Goal: Transaction & Acquisition: Purchase product/service

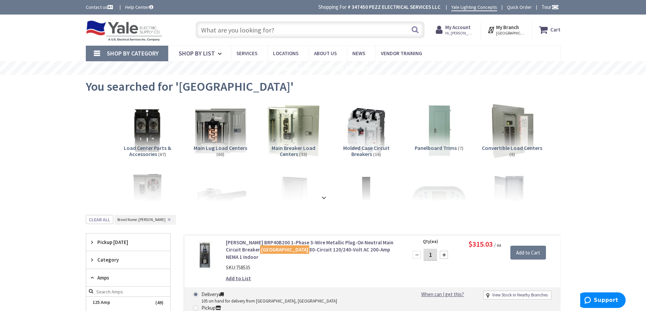
click at [329, 31] on input "text" at bounding box center [310, 29] width 229 height 17
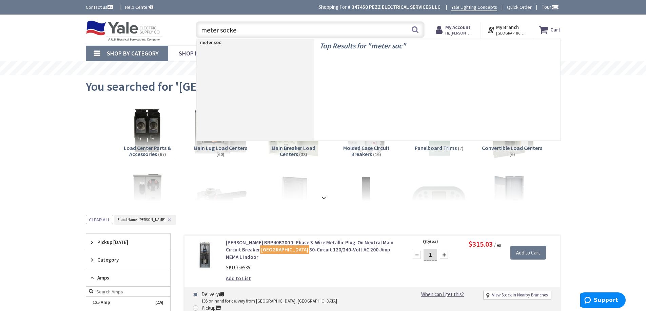
type input "meter socket"
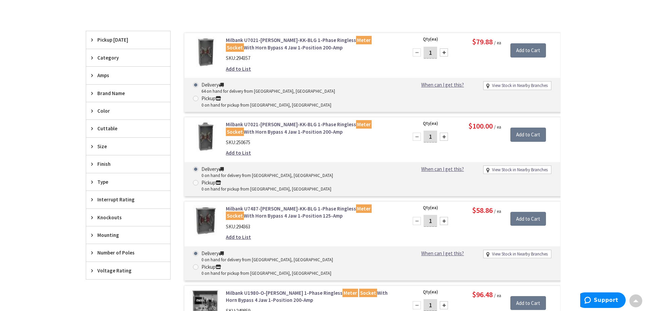
scroll to position [68, 0]
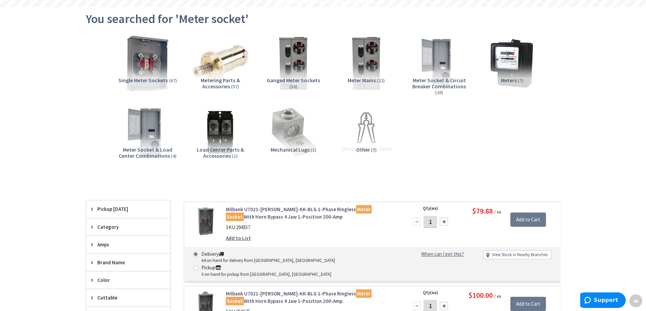
click at [151, 53] on img at bounding box center [147, 63] width 61 height 61
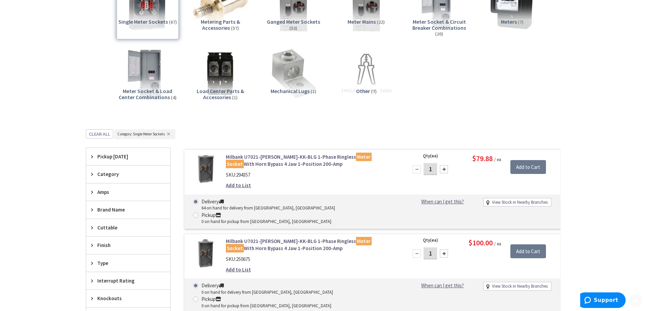
scroll to position [203, 0]
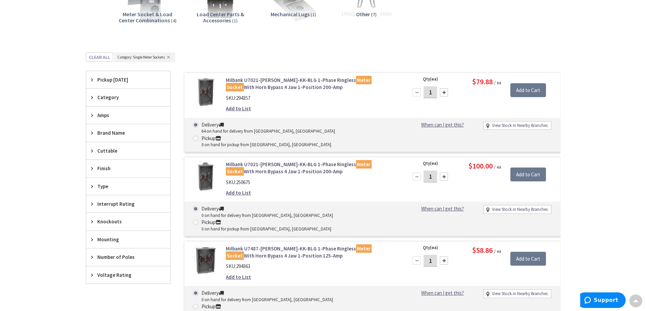
click at [142, 116] on span "Amps" at bounding box center [124, 115] width 55 height 7
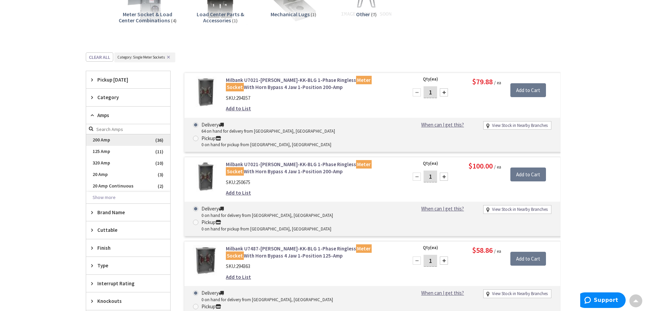
click at [117, 138] on span "200 Amp" at bounding box center [128, 141] width 84 height 12
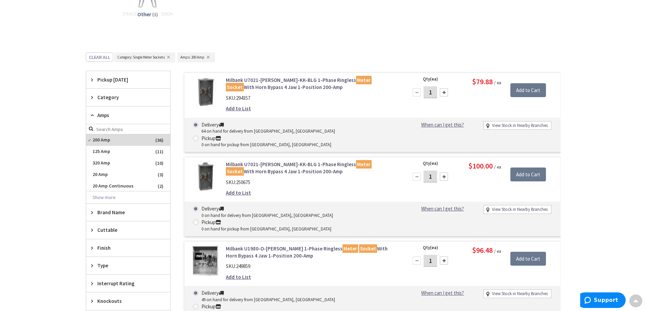
scroll to position [0, 0]
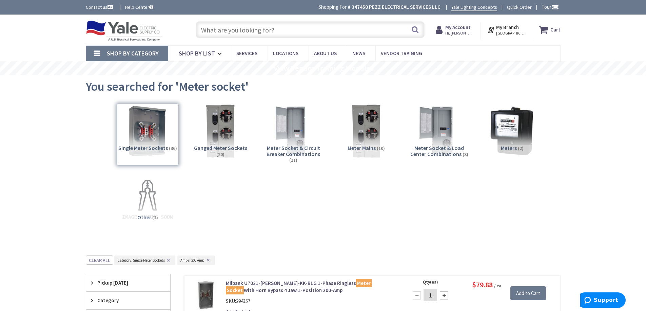
click at [360, 31] on input "text" at bounding box center [310, 29] width 229 height 17
paste input "102827476"
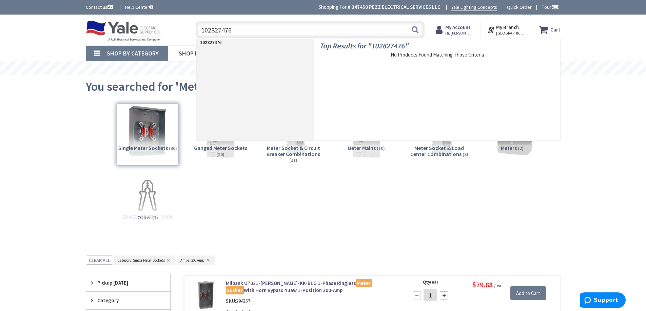
drag, startPoint x: 199, startPoint y: 36, endPoint x: 176, endPoint y: 34, distance: 22.5
click at [177, 35] on div "Toggle Nav 102827476 102827476 Search Cart My Cart Close" at bounding box center [323, 30] width 485 height 23
paste input "Siemens UAT417-XMBL TALON 200A 5J RGLS"
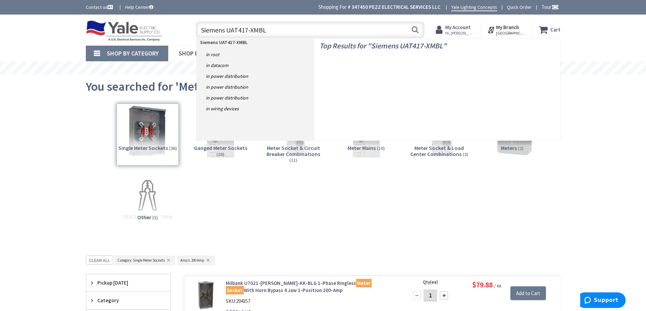
click at [226, 32] on input "Siemens UAT417-XMBL" at bounding box center [310, 29] width 229 height 17
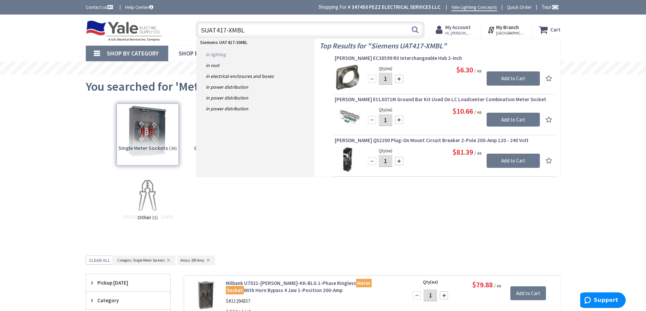
type input "UAT417-XMBL"
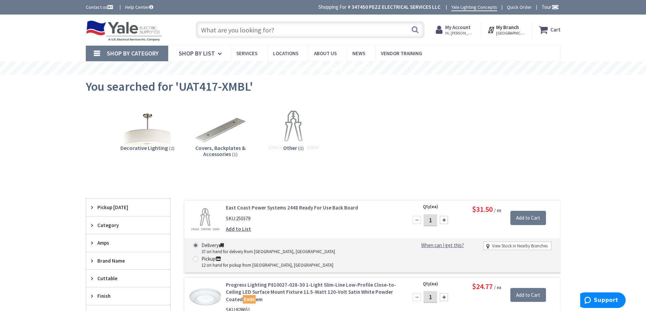
drag, startPoint x: 307, startPoint y: 30, endPoint x: 305, endPoint y: 37, distance: 7.9
click at [306, 31] on input "text" at bounding box center [310, 29] width 229 height 17
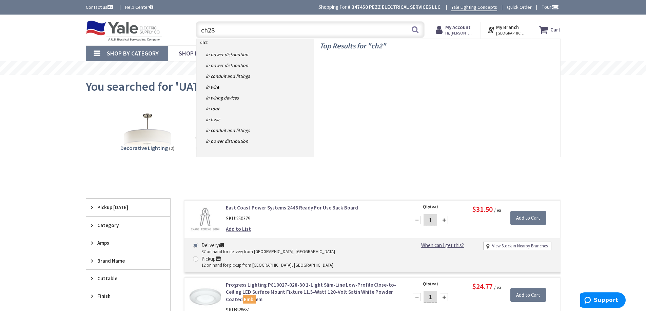
type input "ch280"
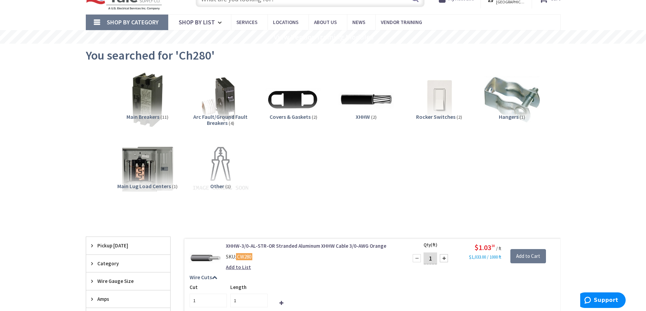
scroll to position [68, 0]
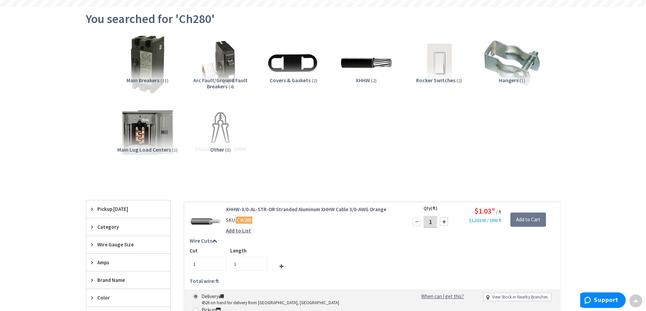
click at [136, 69] on img at bounding box center [147, 63] width 61 height 61
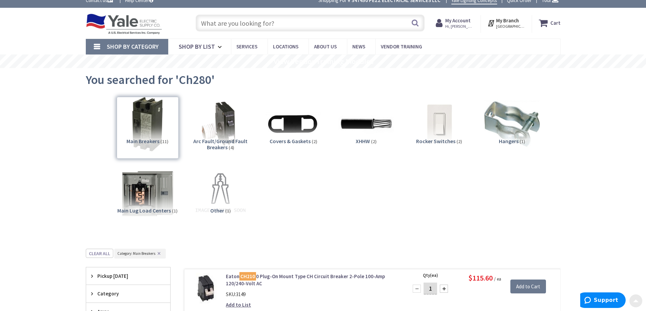
scroll to position [0, 0]
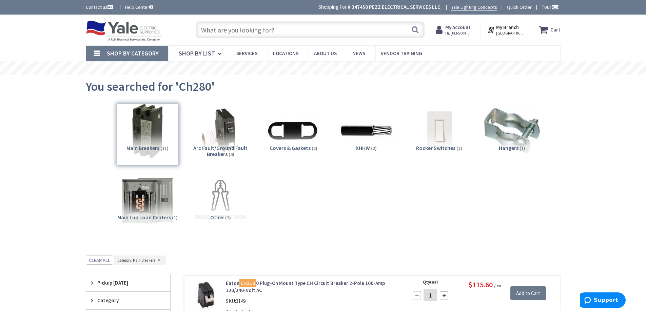
click at [231, 30] on input "text" at bounding box center [310, 29] width 229 height 17
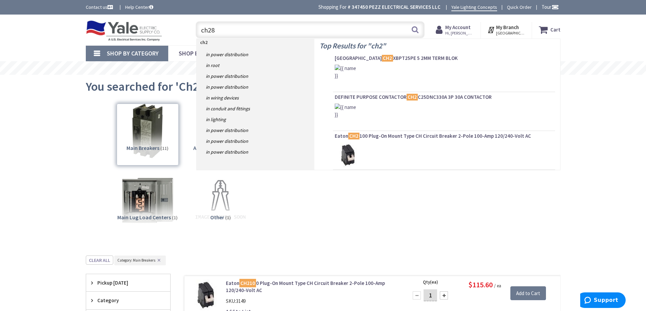
type input "ch280"
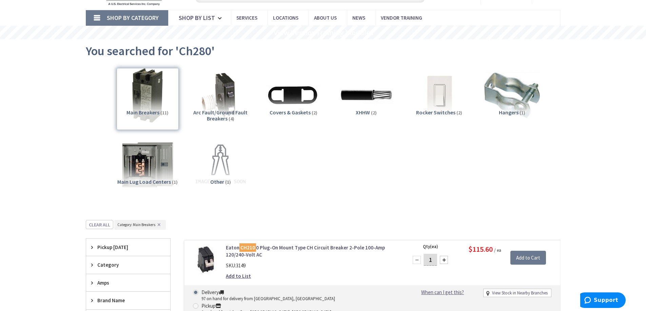
scroll to position [68, 0]
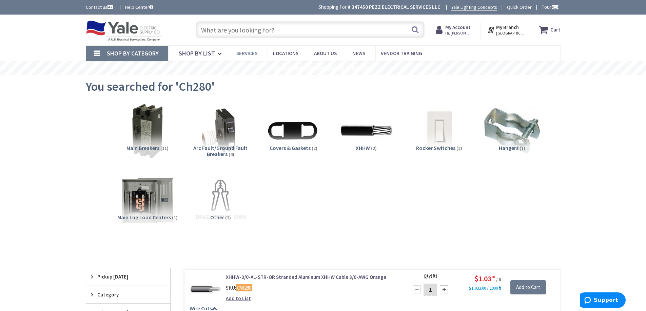
drag, startPoint x: 240, startPoint y: 32, endPoint x: 241, endPoint y: 51, distance: 19.0
click at [242, 39] on div "Search" at bounding box center [308, 30] width 232 height 22
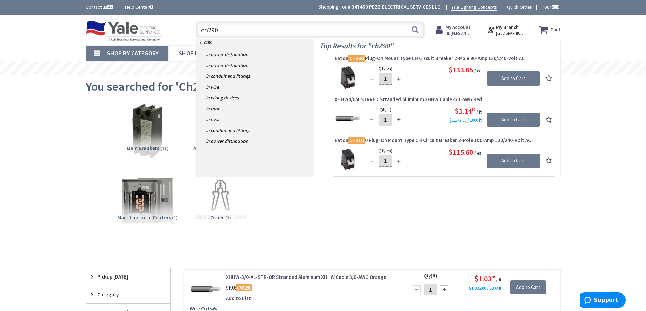
click at [255, 33] on input "ch290" at bounding box center [310, 29] width 229 height 17
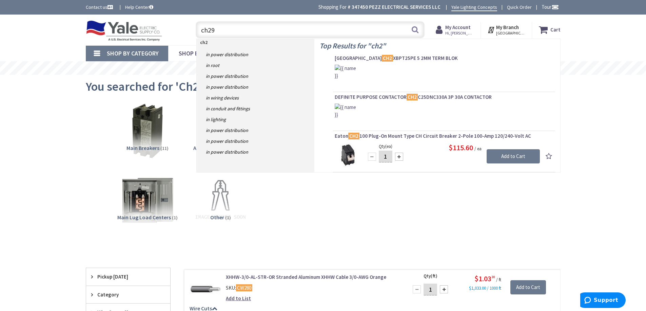
type input "ch290"
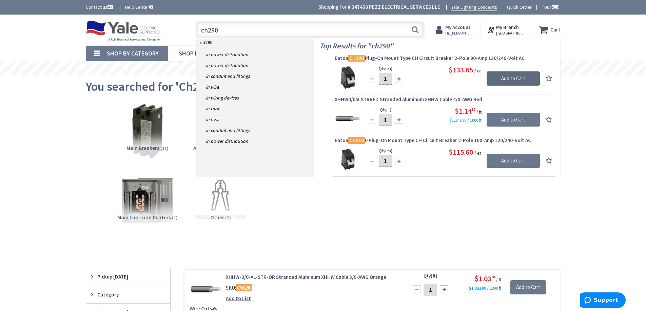
drag, startPoint x: 493, startPoint y: 76, endPoint x: 496, endPoint y: 71, distance: 5.3
click at [496, 71] on input "Add to Cart" at bounding box center [512, 78] width 53 height 14
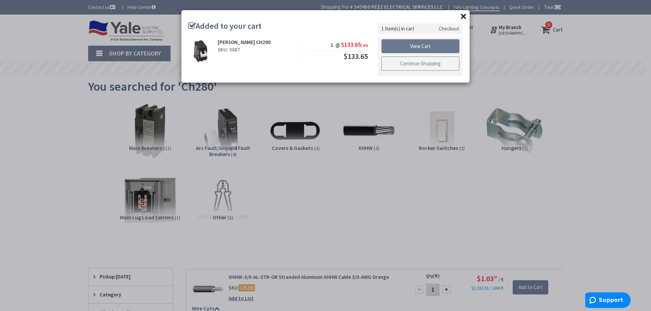
click at [405, 65] on link "Continue Shopping" at bounding box center [420, 64] width 78 height 14
